Goal: Task Accomplishment & Management: Use online tool/utility

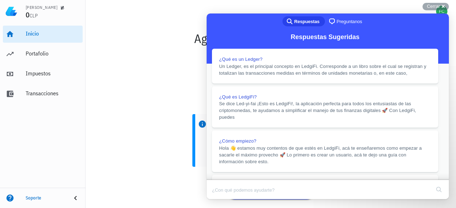
click at [220, 200] on button "Close" at bounding box center [213, 204] width 13 height 9
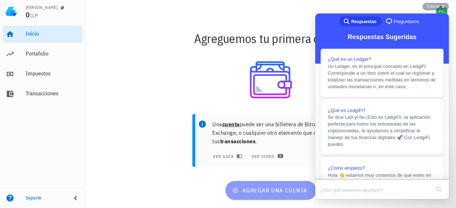
click at [262, 192] on span "agregar una cuenta" at bounding box center [271, 190] width 74 height 7
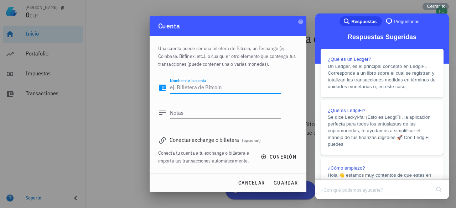
click at [194, 91] on textarea "Nombre de la cuenta" at bounding box center [225, 87] width 111 height 11
click at [194, 90] on textarea "Nombre de la cuenta" at bounding box center [225, 87] width 111 height 11
type textarea "[DEMOGRAPHIC_DATA] com"
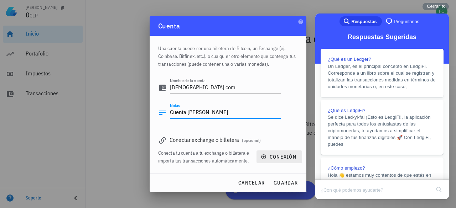
type textarea "Cuenta [PERSON_NAME]"
click at [265, 159] on icon "button" at bounding box center [263, 157] width 5 height 5
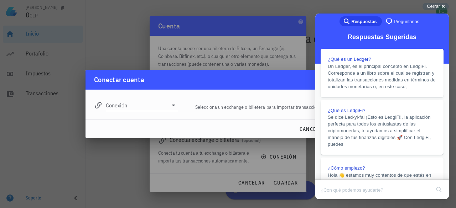
click at [172, 106] on icon at bounding box center [173, 105] width 9 height 9
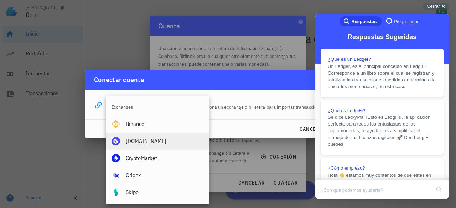
click at [140, 141] on div "[DOMAIN_NAME]" at bounding box center [165, 141] width 78 height 7
type input "[DOMAIN_NAME]"
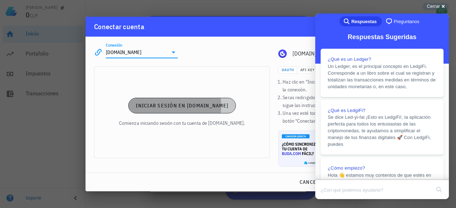
click at [175, 105] on span "Iniciar sesión en [DOMAIN_NAME]" at bounding box center [181, 106] width 93 height 6
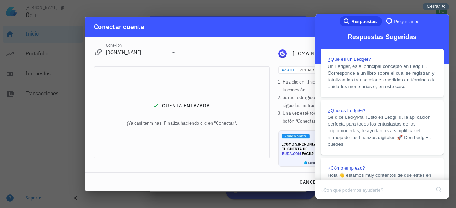
click at [442, 6] on div "Cerrar cross-small" at bounding box center [435, 6] width 26 height 7
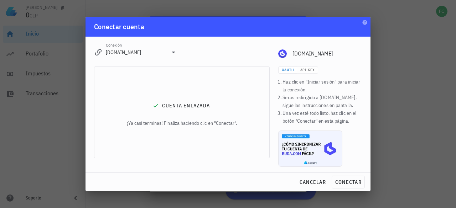
click at [352, 189] on div "cancelar conectar" at bounding box center [227, 182] width 285 height 19
click at [351, 187] on button "conectar" at bounding box center [348, 182] width 33 height 13
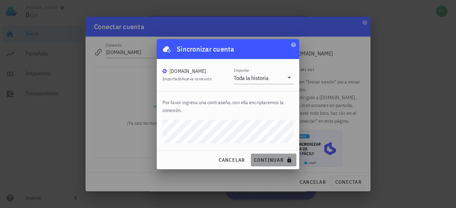
click at [268, 159] on span "continuar" at bounding box center [274, 160] width 40 height 6
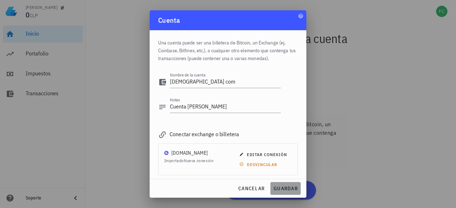
click at [284, 190] on span "guardar" at bounding box center [285, 189] width 25 height 6
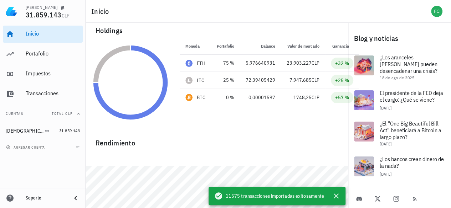
scroll to position [31, 0]
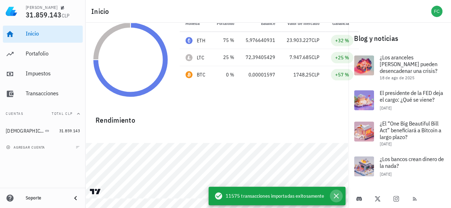
click at [335, 197] on icon "button" at bounding box center [335, 196] width 5 height 5
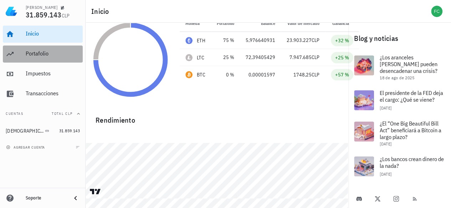
click at [41, 56] on div "Portafolio" at bounding box center [53, 53] width 54 height 7
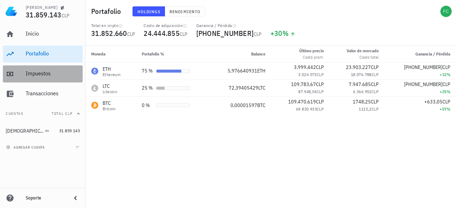
click at [48, 77] on div "Impuestos" at bounding box center [53, 73] width 54 height 7
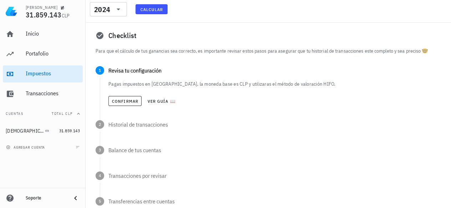
scroll to position [70, 0]
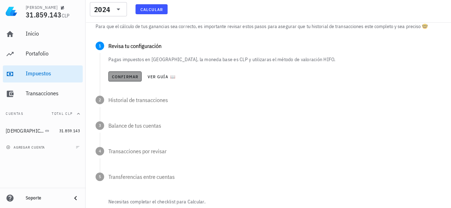
click at [124, 73] on button "Confirmar" at bounding box center [124, 77] width 33 height 10
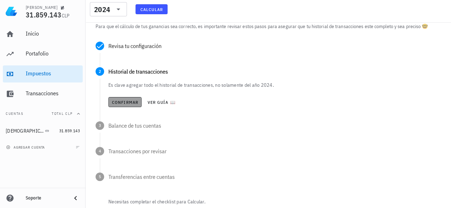
click at [123, 102] on span "Confirmar" at bounding box center [124, 102] width 27 height 5
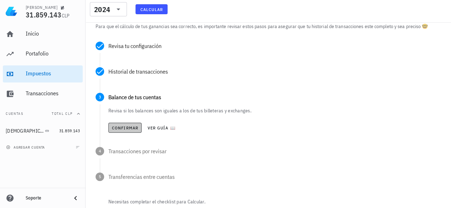
click at [128, 130] on button "Confirmar" at bounding box center [124, 128] width 33 height 10
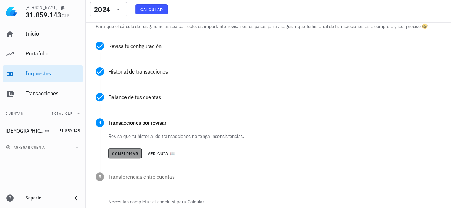
click at [125, 156] on span "Confirmar" at bounding box center [124, 153] width 27 height 5
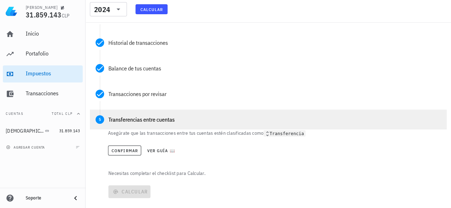
scroll to position [99, 0]
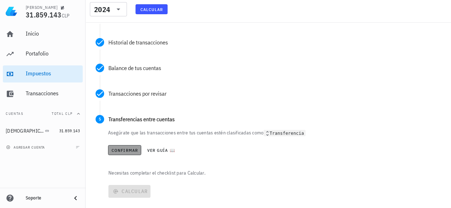
click at [126, 151] on span "Confirmar" at bounding box center [124, 150] width 27 height 5
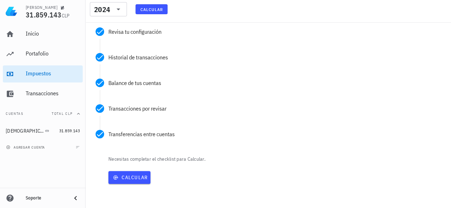
scroll to position [84, 0]
click at [121, 175] on span "Calcular" at bounding box center [129, 178] width 36 height 6
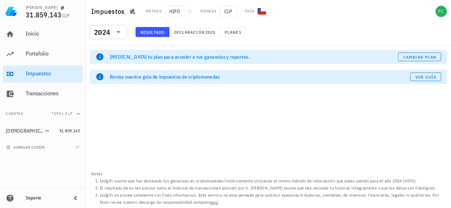
scroll to position [0, 0]
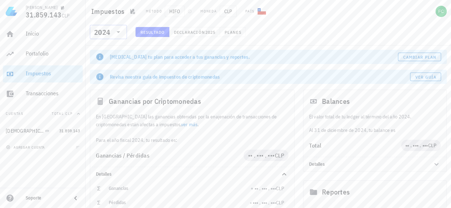
click at [123, 34] on div "​ 2024" at bounding box center [108, 32] width 37 height 14
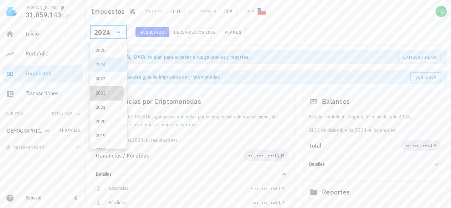
click at [103, 97] on div "2022" at bounding box center [108, 93] width 26 height 11
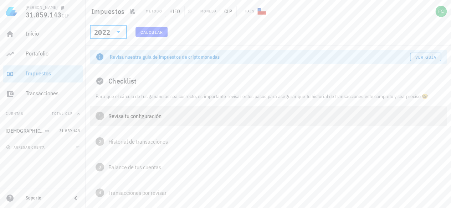
click at [130, 114] on div "Revisa tu configuración" at bounding box center [274, 116] width 332 height 6
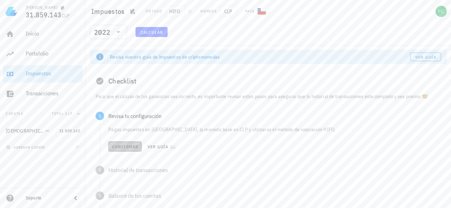
click at [125, 150] on button "Confirmar" at bounding box center [124, 147] width 33 height 10
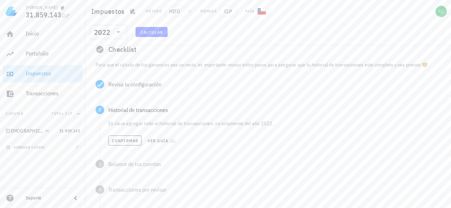
scroll to position [32, 0]
drag, startPoint x: 128, startPoint y: 147, endPoint x: 126, endPoint y: 137, distance: 9.7
click at [126, 137] on div "Confirmar Ver guía 📖" at bounding box center [274, 141] width 332 height 16
click at [126, 138] on span "Confirmar" at bounding box center [124, 140] width 27 height 5
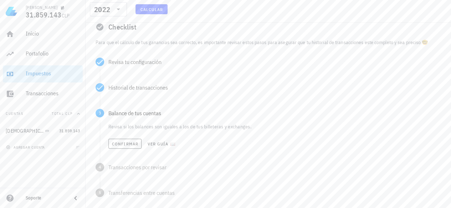
scroll to position [56, 0]
click at [123, 141] on span "Confirmar" at bounding box center [124, 141] width 27 height 5
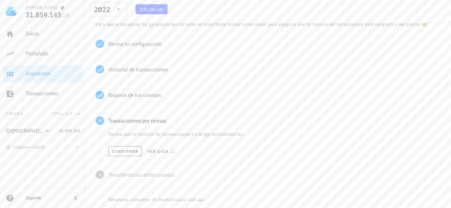
scroll to position [74, 0]
click at [123, 146] on button "Confirmar" at bounding box center [124, 150] width 33 height 10
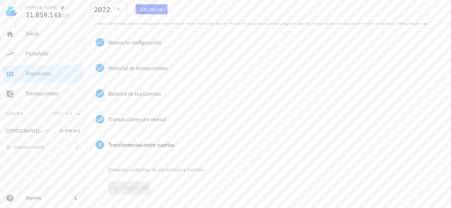
scroll to position [87, 0]
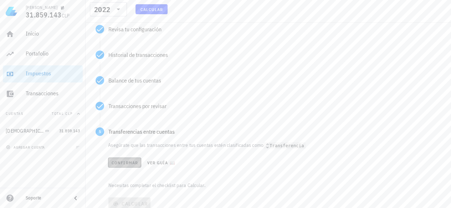
click at [124, 160] on button "Confirmar" at bounding box center [124, 163] width 33 height 10
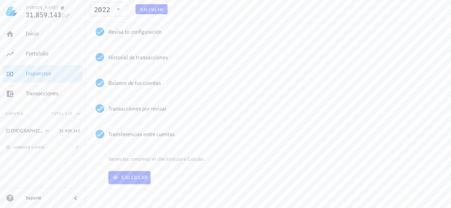
scroll to position [84, 0]
click at [136, 177] on span "Calcular" at bounding box center [129, 178] width 36 height 6
